Goal: Task Accomplishment & Management: Manage account settings

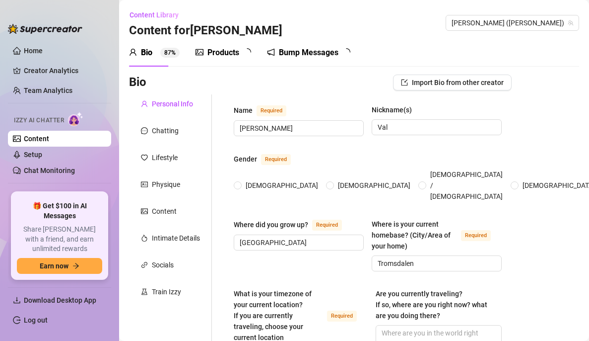
radio input "true"
type input "[DATE]"
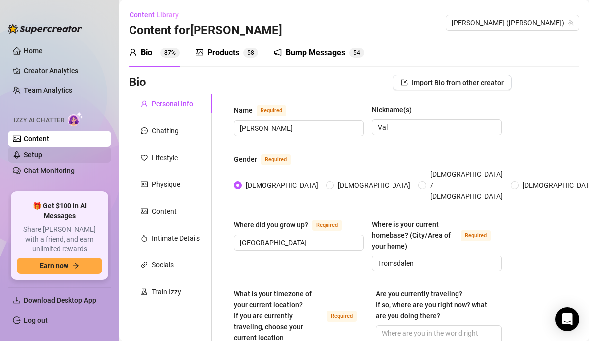
click at [42, 154] on link "Setup" at bounding box center [33, 154] width 18 height 8
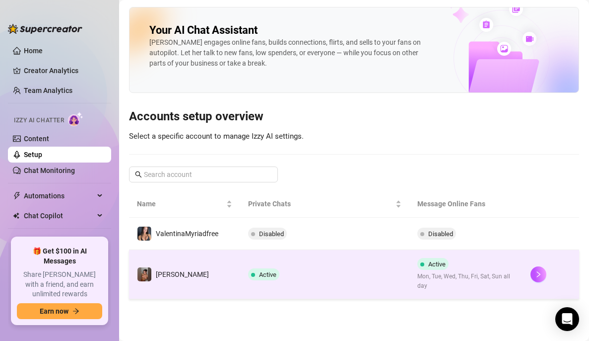
click at [353, 262] on td "Active" at bounding box center [325, 274] width 170 height 49
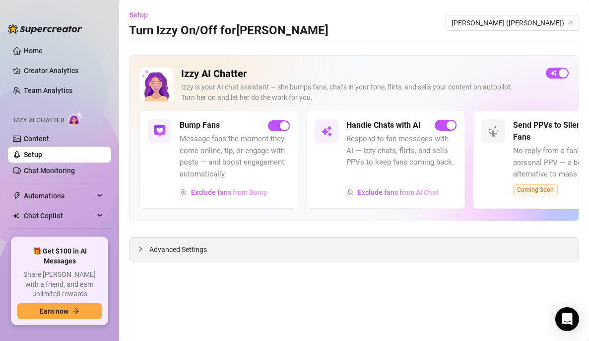
click at [172, 255] on div "Advanced Settings" at bounding box center [354, 248] width 449 height 23
click at [155, 248] on span "Advanced Settings" at bounding box center [178, 249] width 58 height 11
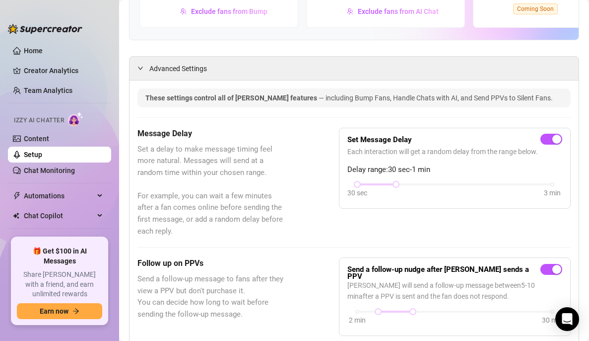
scroll to position [181, 0]
drag, startPoint x: 391, startPoint y: 185, endPoint x: 371, endPoint y: 186, distance: 20.4
click at [371, 186] on div "30 sec 3 min" at bounding box center [454, 190] width 215 height 19
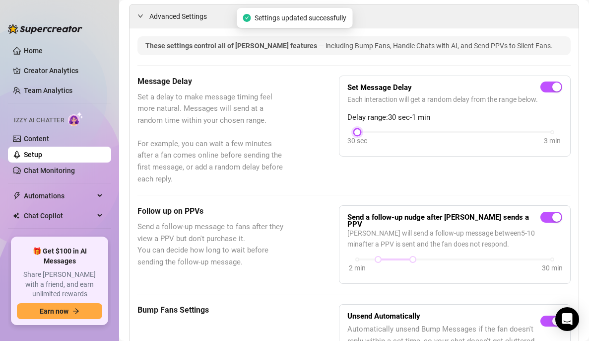
scroll to position [236, 0]
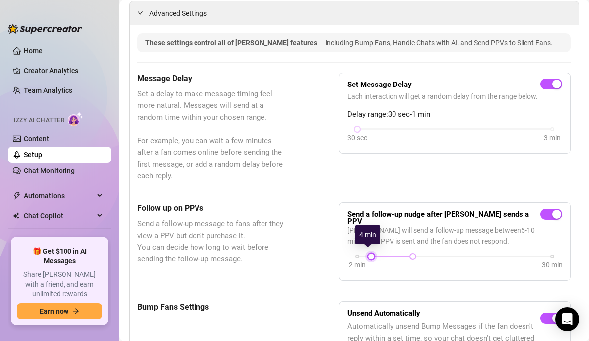
click at [372, 253] on div "2 min 30 min" at bounding box center [454, 255] width 195 height 4
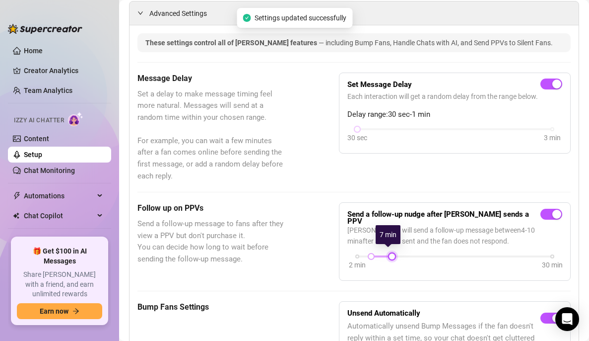
drag, startPoint x: 410, startPoint y: 253, endPoint x: 391, endPoint y: 252, distance: 19.4
click at [391, 254] on div at bounding box center [392, 256] width 5 height 5
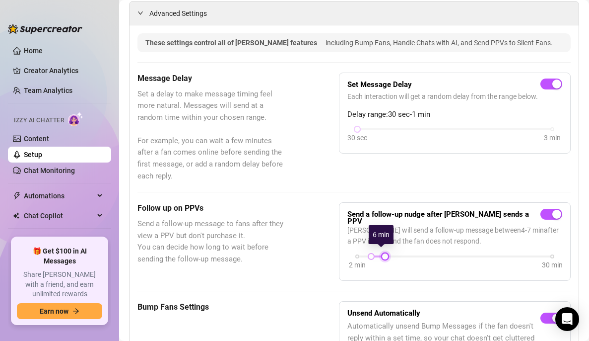
drag, startPoint x: 389, startPoint y: 253, endPoint x: 382, endPoint y: 253, distance: 7.0
click at [383, 254] on div at bounding box center [385, 256] width 5 height 5
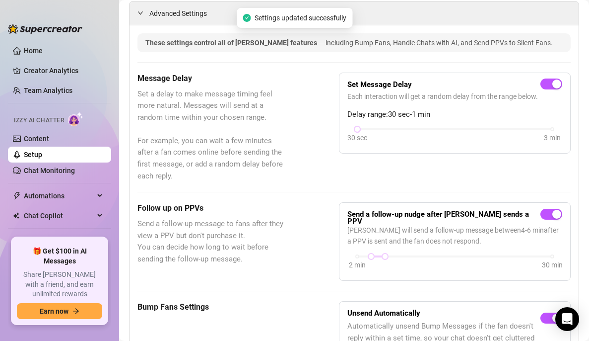
click at [317, 239] on div "Follow up on PPVs Send a follow-up message to fans after they view a PPV but do…" at bounding box center [354, 241] width 433 height 78
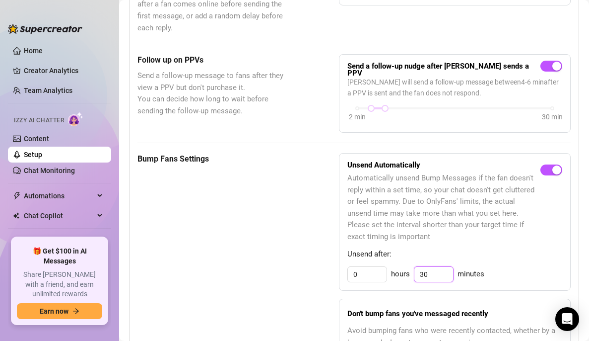
click at [427, 272] on input "30" at bounding box center [434, 274] width 39 height 15
type input "3"
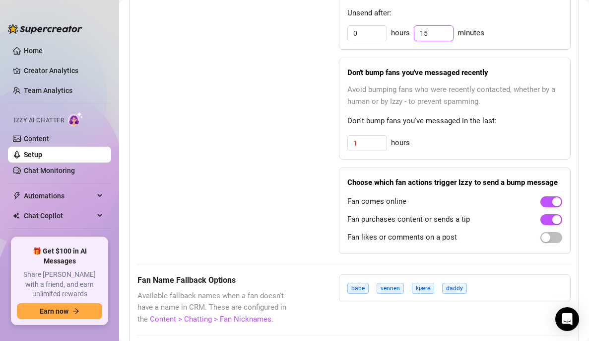
scroll to position [628, 0]
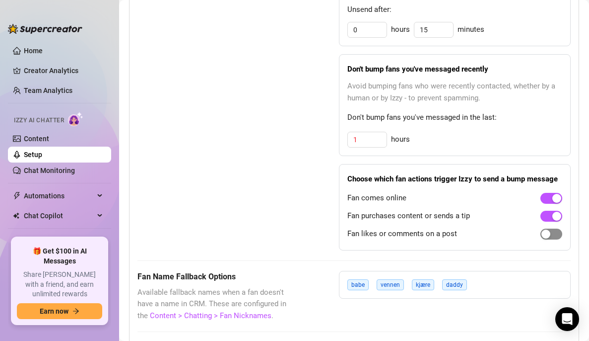
type input "30"
click at [542, 238] on div "button" at bounding box center [546, 233] width 9 height 9
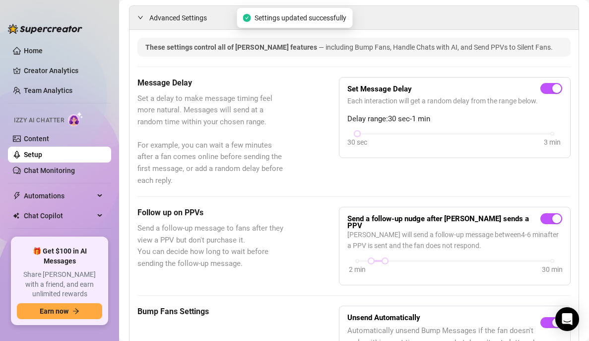
scroll to position [230, 0]
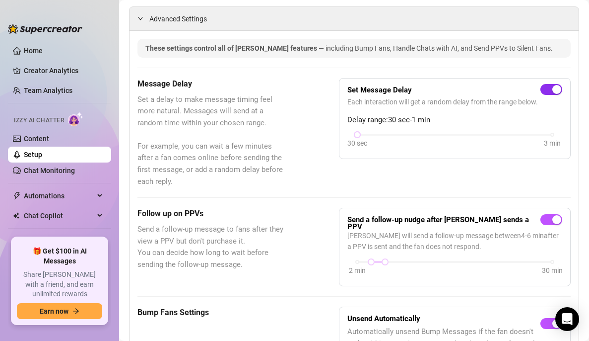
click at [541, 92] on span "button" at bounding box center [552, 89] width 22 height 11
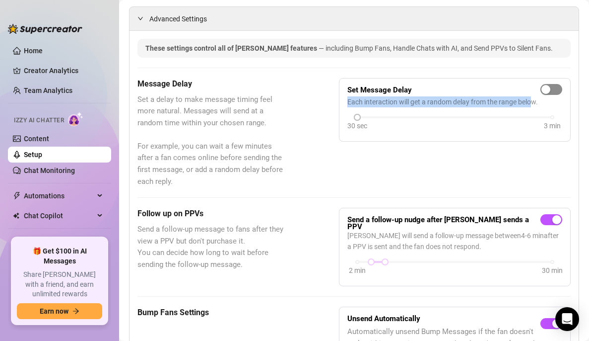
drag, startPoint x: 529, startPoint y: 97, endPoint x: 544, endPoint y: 90, distance: 16.7
click at [544, 90] on div "Set Message Delay Each interaction will get a random delay from the range below…" at bounding box center [454, 109] width 215 height 47
click at [544, 90] on button "button" at bounding box center [552, 89] width 22 height 11
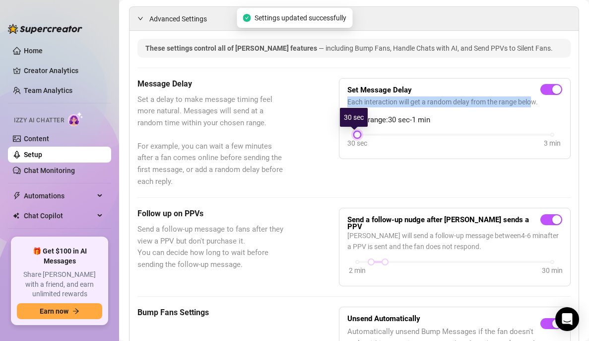
drag, startPoint x: 352, startPoint y: 137, endPoint x: 333, endPoint y: 138, distance: 19.9
click at [333, 138] on div "Message Delay Set a delay to make message timing feel more natural. Messages wi…" at bounding box center [354, 133] width 433 height 110
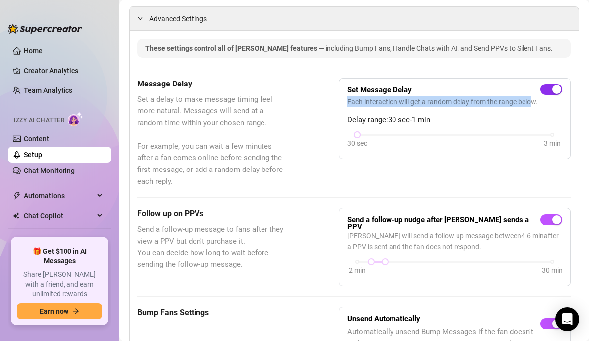
click at [541, 90] on span "button" at bounding box center [552, 89] width 22 height 11
click at [354, 121] on div "30 sec" at bounding box center [357, 125] width 20 height 11
click at [543, 93] on span "button" at bounding box center [552, 89] width 22 height 11
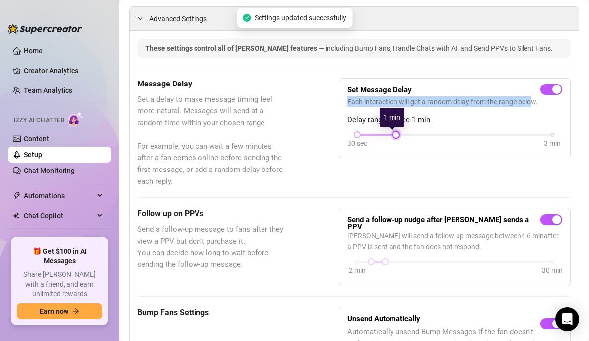
drag, startPoint x: 355, startPoint y: 136, endPoint x: 380, endPoint y: 135, distance: 24.8
click at [380, 135] on div "30 sec 3 min" at bounding box center [454, 134] width 195 height 4
drag, startPoint x: 396, startPoint y: 132, endPoint x: 346, endPoint y: 126, distance: 50.6
click at [346, 126] on body "Home Creator Analytics Team Analytics Izzy AI Chatter Content Setup Chat Monito…" at bounding box center [294, 170] width 589 height 341
